Goal: Find specific page/section: Locate a particular part of the current website

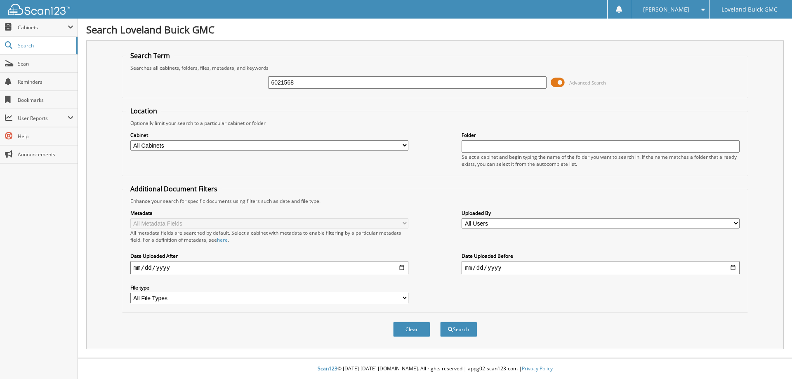
type input "6021568"
click at [440, 322] on button "Search" at bounding box center [458, 329] width 37 height 15
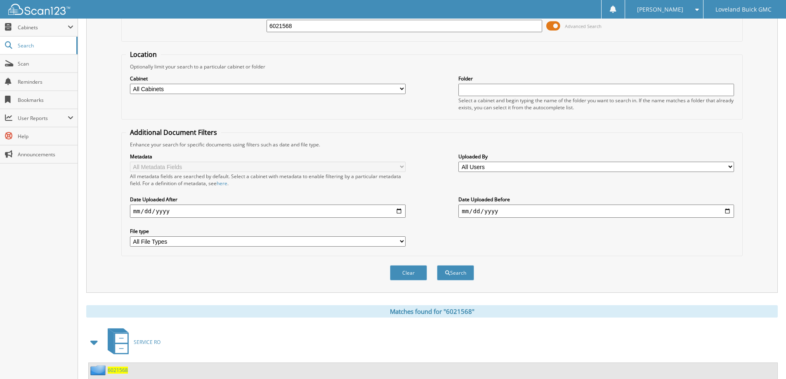
scroll to position [114, 0]
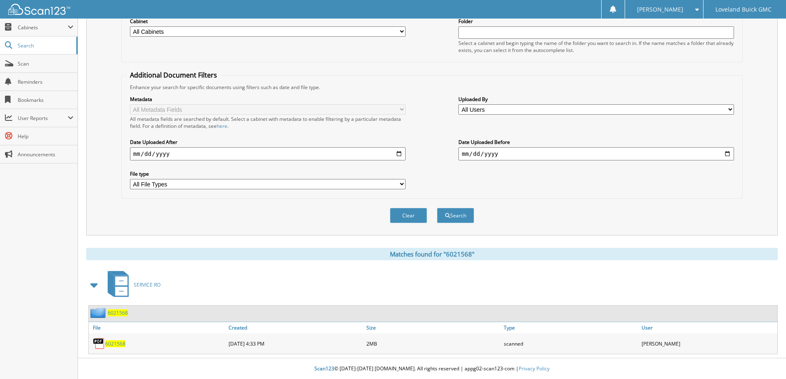
click at [117, 344] on span "6021568" at bounding box center [115, 343] width 20 height 7
